Goal: Transaction & Acquisition: Obtain resource

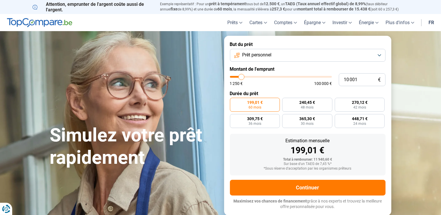
click at [381, 56] on button "Prêt personnel" at bounding box center [308, 55] width 156 height 13
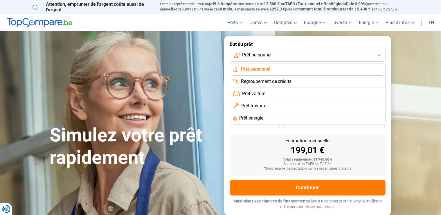
click at [381, 56] on button "Prêt personnel" at bounding box center [308, 55] width 156 height 13
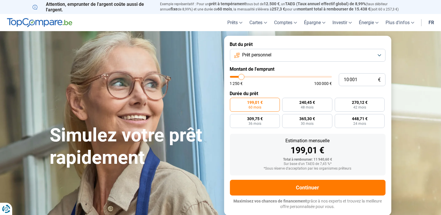
type input "10 500"
type input "10500"
type input "10 750"
type input "10750"
type input "11 500"
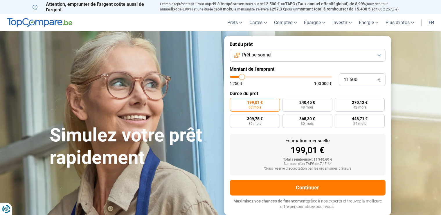
type input "11500"
type input "13 500"
type input "13500"
type input "14 750"
type input "14750"
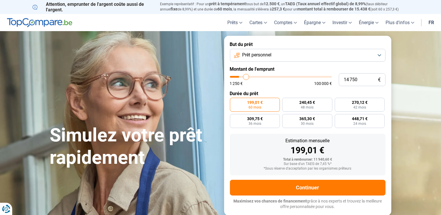
type input "16 750"
type input "16750"
type input "18 500"
type input "18500"
type input "20 250"
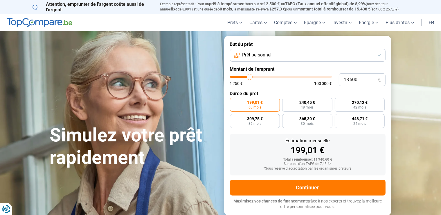
type input "20250"
type input "21 500"
type input "21500"
type input "22 500"
type input "22500"
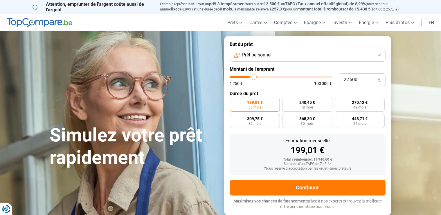
type input "23 250"
type input "23250"
type input "23 500"
type input "23500"
type input "24 250"
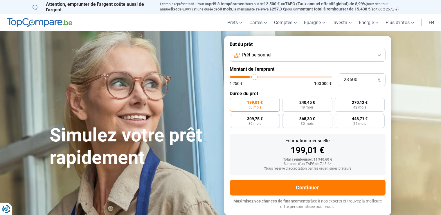
type input "24250"
type input "25 250"
type input "25250"
type input "26 250"
type input "26250"
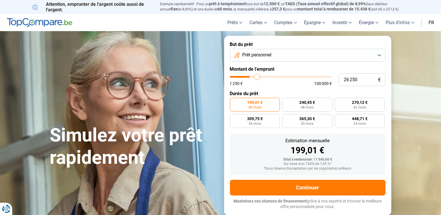
type input "27 000"
type input "27000"
type input "27 500"
type input "27500"
type input "28 000"
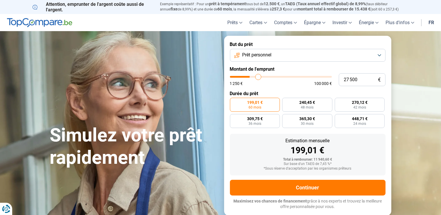
type input "28000"
type input "28 250"
type input "28250"
type input "28 500"
type input "28500"
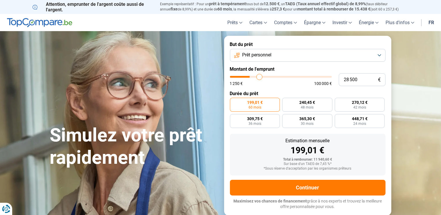
type input "29 000"
type input "29000"
type input "29 500"
type input "29500"
type input "29 750"
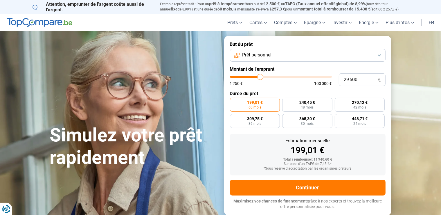
type input "29750"
type input "30 000"
type input "30000"
type input "29 750"
type input "29750"
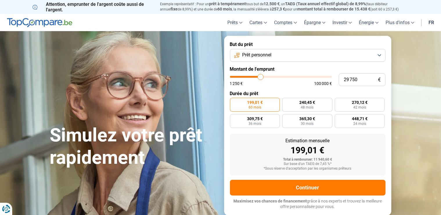
type input "29 000"
type input "29000"
type input "28 500"
type input "28500"
type input "28 000"
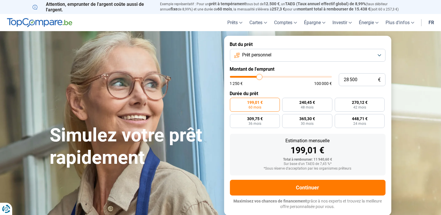
type input "28000"
type input "27 500"
type input "27500"
type input "27 250"
type input "27250"
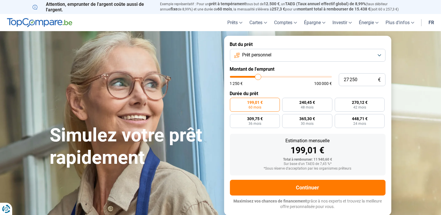
type input "27 000"
type input "27000"
type input "26 750"
type input "26750"
type input "26 500"
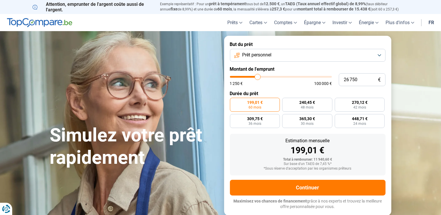
type input "26500"
type input "26 250"
type input "26250"
type input "26 000"
type input "26000"
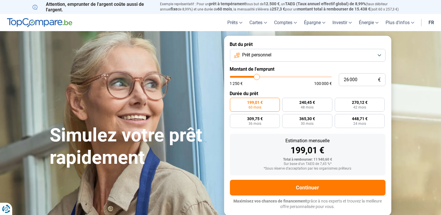
type input "25 750"
type input "25750"
type input "25 500"
type input "25500"
type input "24 000"
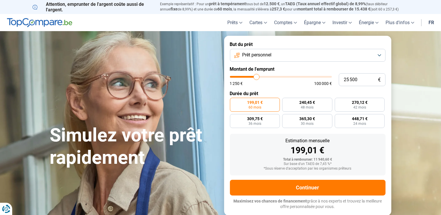
type input "24000"
type input "23 500"
type input "23500"
type input "23 000"
type input "23000"
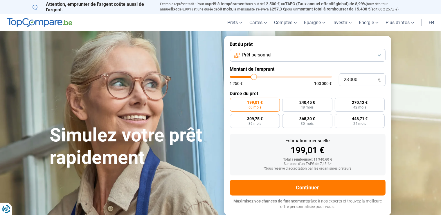
type input "22 750"
type input "22750"
type input "22 500"
type input "22500"
type input "22 000"
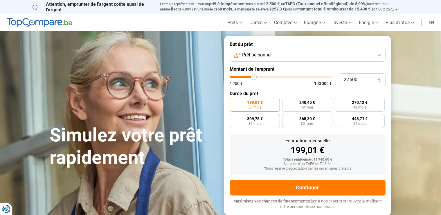
type input "22000"
type input "21 750"
type input "21750"
type input "21 500"
type input "21500"
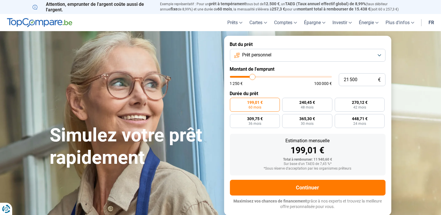
type input "21 250"
type input "21250"
type input "21 000"
type input "21000"
type input "20 750"
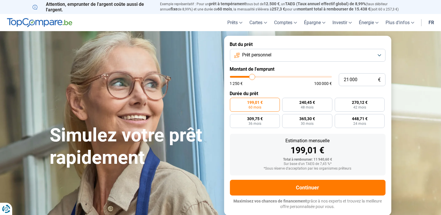
type input "20750"
type input "20 250"
type input "20250"
type input "20 000"
type input "20000"
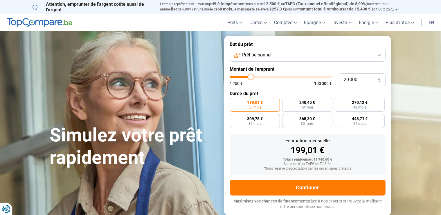
type input "19 750"
type input "19750"
type input "19 500"
type input "19500"
type input "19 250"
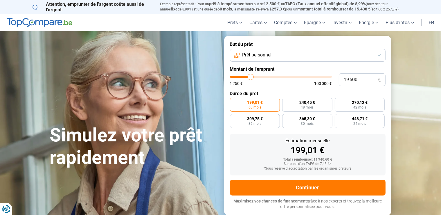
type input "19250"
type input "19 000"
type input "19000"
type input "18 500"
type input "18500"
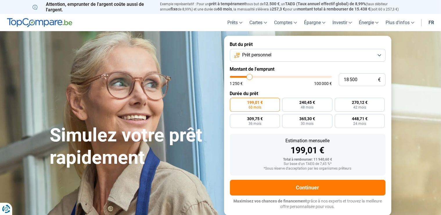
type input "18 250"
type input "18250"
type input "17 750"
type input "17750"
type input "17 500"
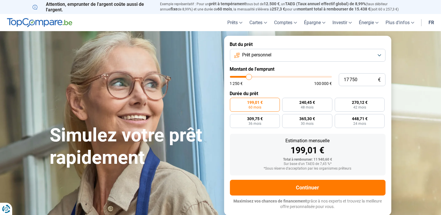
type input "17500"
type input "17 250"
type input "17250"
type input "17 000"
type input "17000"
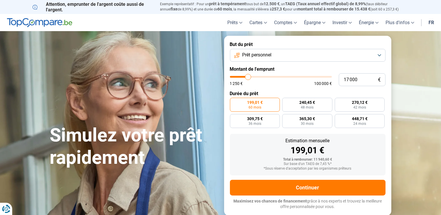
type input "16 750"
type input "16750"
type input "16 500"
type input "16500"
type input "16 250"
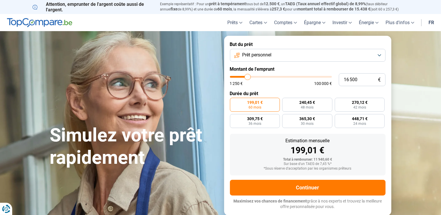
type input "16250"
type input "16 000"
type input "16000"
type input "15 750"
type input "15750"
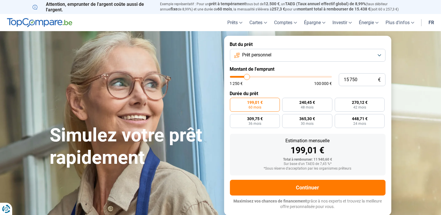
type input "15 500"
type input "15500"
type input "15 000"
type input "15000"
type input "14 750"
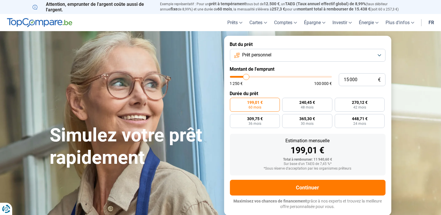
type input "14750"
type input "14 500"
type input "14500"
type input "14 250"
type input "14250"
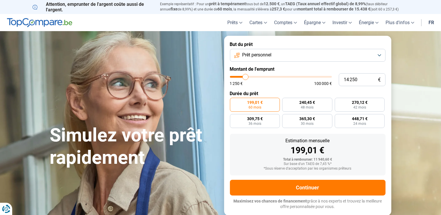
type input "14 000"
type input "14000"
type input "13 750"
type input "13750"
type input "13 500"
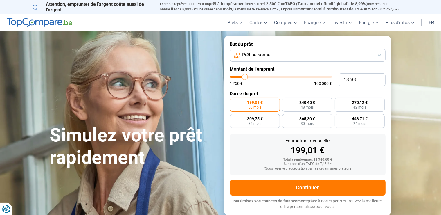
type input "13500"
type input "13 250"
type input "13250"
type input "13 000"
type input "13000"
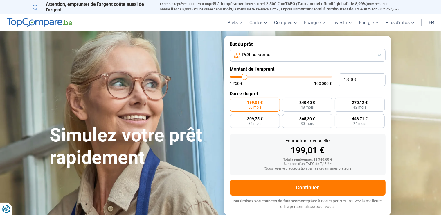
type input "12 500"
type input "12500"
type input "12 250"
type input "12250"
type input "12 000"
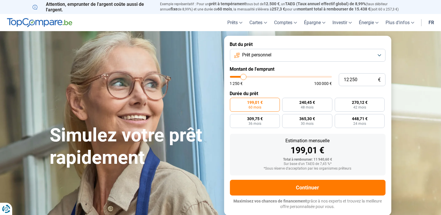
type input "12000"
type input "11 750"
type input "11750"
type input "11 500"
type input "11500"
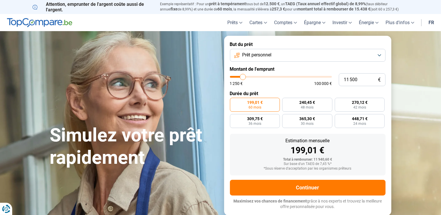
type input "11 250"
type input "11250"
type input "10 750"
type input "10750"
type input "10 500"
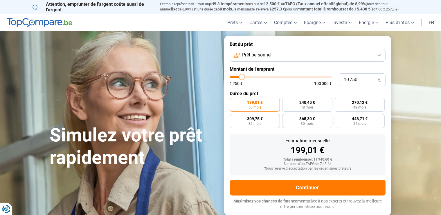
type input "10500"
type input "10 250"
type input "10250"
type input "9 750"
type input "9750"
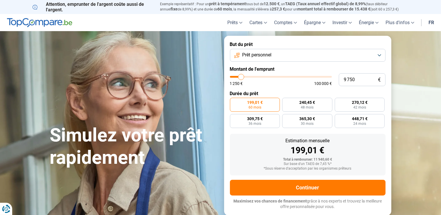
type input "9 500"
type input "9500"
type input "9 250"
type input "9250"
type input "9 000"
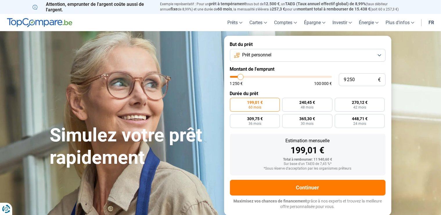
type input "9000"
type input "8 750"
type input "8750"
type input "8 000"
type input "8000"
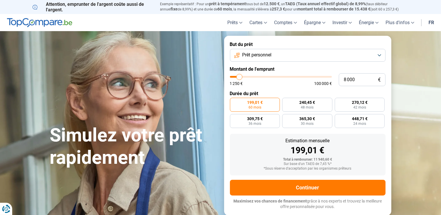
type input "7 500"
type input "7500"
type input "7 250"
type input "7250"
type input "7 000"
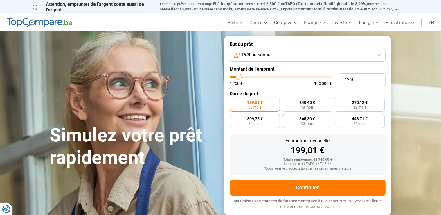
type input "7000"
type input "6 250"
type input "6250"
type input "6 000"
type input "6000"
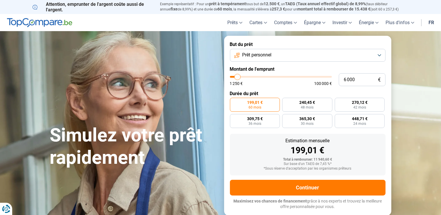
type input "5 750"
type input "5750"
type input "5 500"
type input "5500"
type input "5 000"
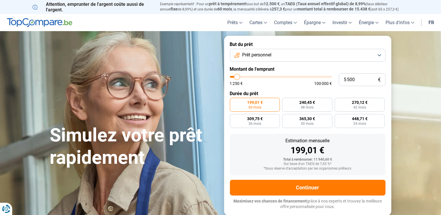
type input "5000"
type input "4 500"
type input "4500"
type input "4 750"
type input "4750"
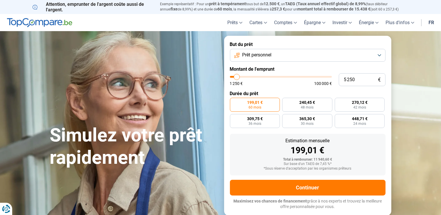
drag, startPoint x: 242, startPoint y: 77, endPoint x: 237, endPoint y: 77, distance: 5.2
click at [237, 77] on input "range" at bounding box center [281, 77] width 102 height 2
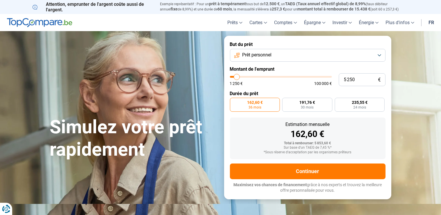
click at [237, 77] on input "range" at bounding box center [281, 77] width 102 height 2
drag, startPoint x: 348, startPoint y: 81, endPoint x: 352, endPoint y: 80, distance: 3.2
click at [352, 80] on input "5 250" at bounding box center [362, 79] width 47 height 13
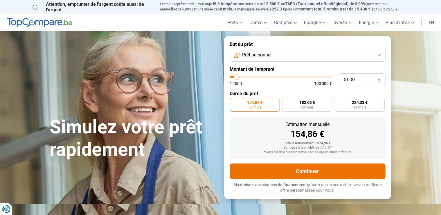
click at [330, 175] on button "Continuer" at bounding box center [308, 171] width 156 height 16
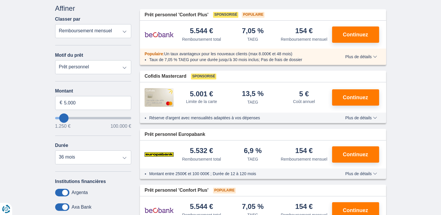
scroll to position [69, 0]
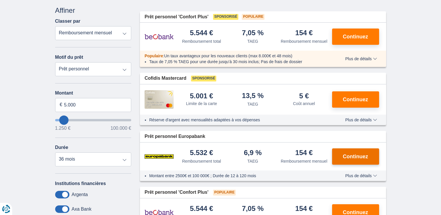
click at [357, 158] on span "Continuez" at bounding box center [355, 156] width 25 height 5
